Goal: Transaction & Acquisition: Purchase product/service

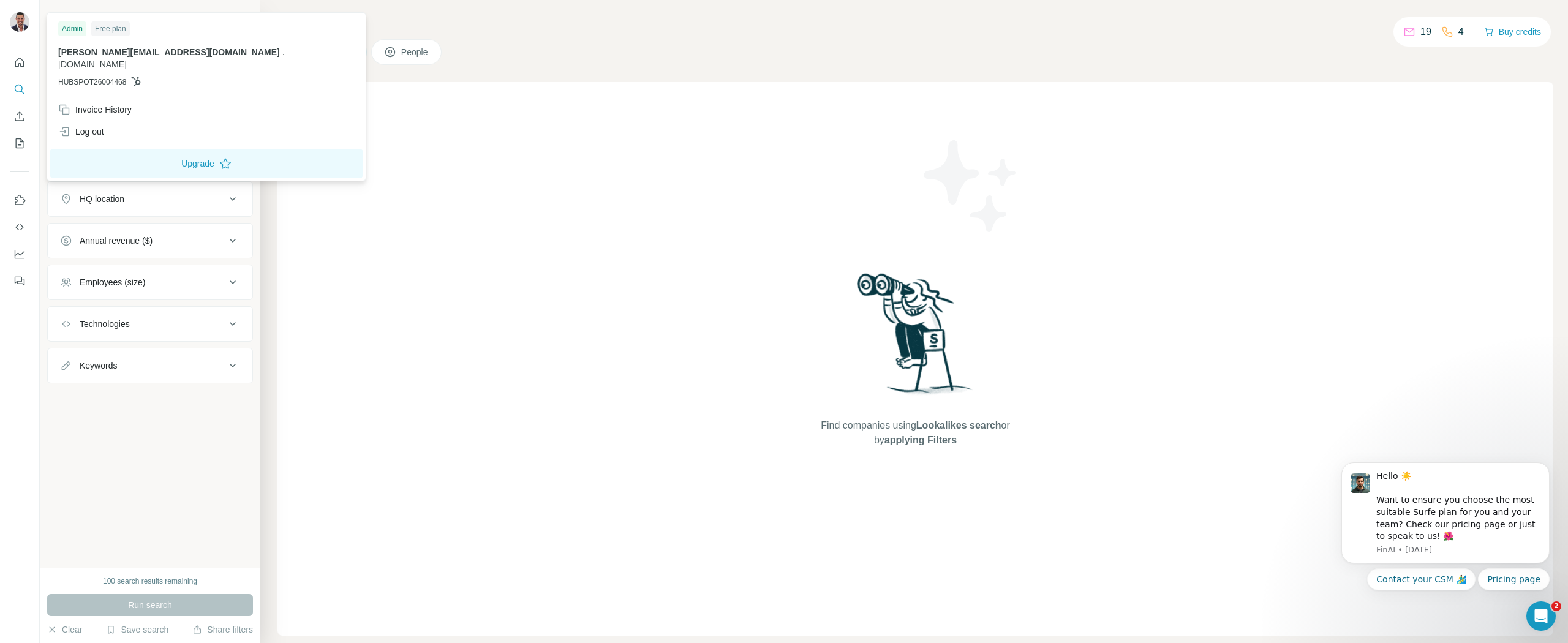
click at [27, 28] on img at bounding box center [19, 22] width 19 height 19
click at [1513, 31] on button "Buy credits" at bounding box center [1513, 32] width 57 height 17
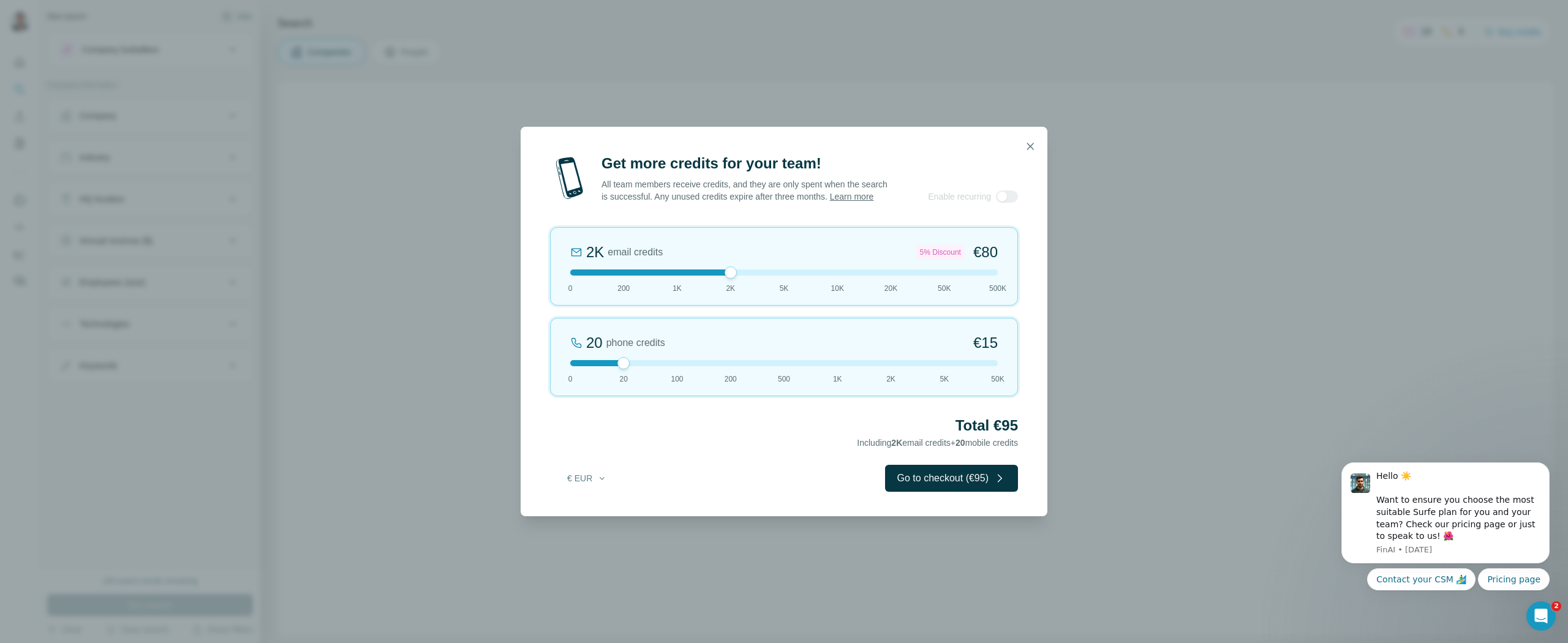
drag, startPoint x: 627, startPoint y: 277, endPoint x: 713, endPoint y: 276, distance: 86.0
click at [713, 276] on div at bounding box center [784, 272] width 428 height 6
drag, startPoint x: 626, startPoint y: 369, endPoint x: 709, endPoint y: 365, distance: 83.1
click at [709, 365] on div at bounding box center [784, 363] width 428 height 6
click at [1032, 140] on icon "button" at bounding box center [1030, 146] width 12 height 12
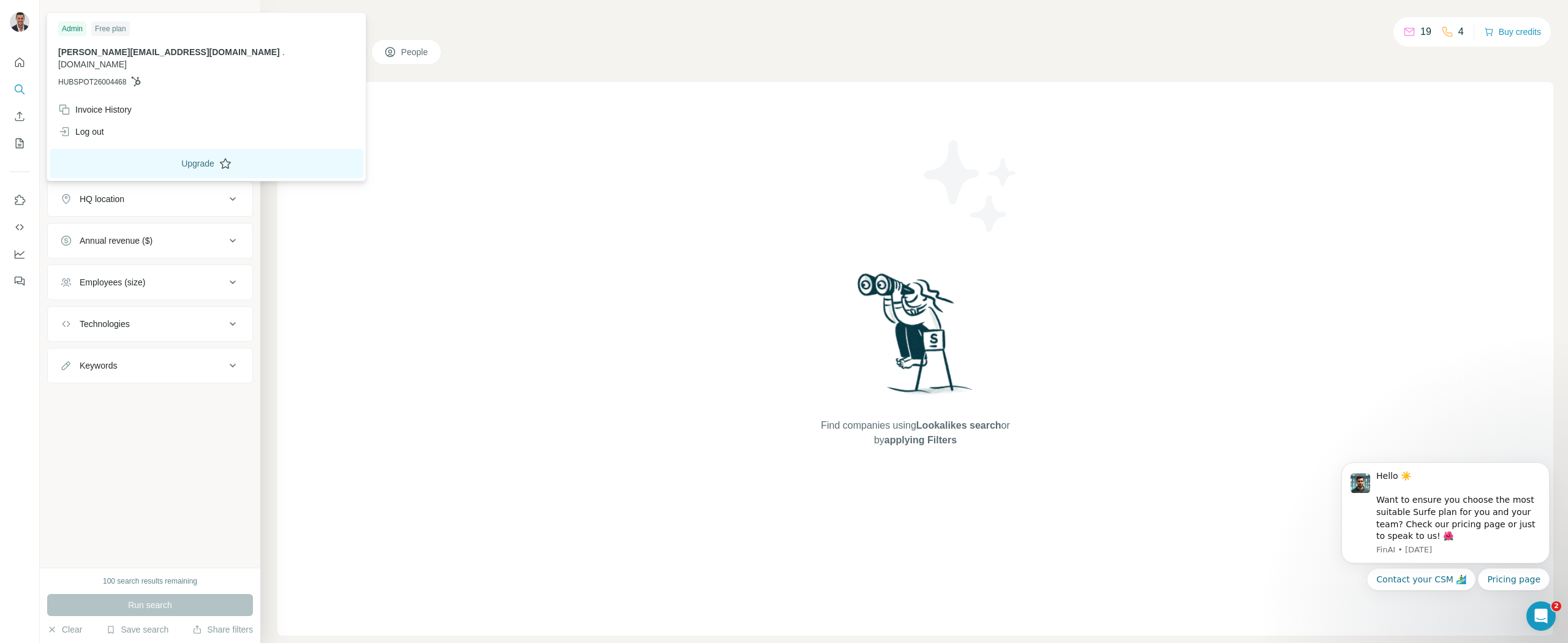
click at [100, 158] on button "Upgrade" at bounding box center [206, 163] width 314 height 29
click at [109, 155] on button "Upgrade" at bounding box center [206, 163] width 314 height 29
